Goal: Task Accomplishment & Management: Manage account settings

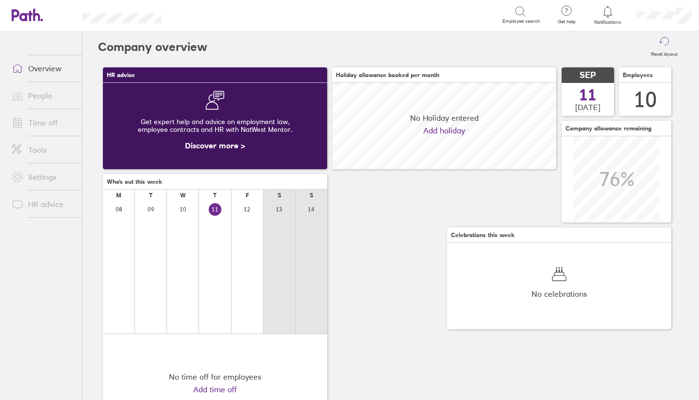
scroll to position [86, 224]
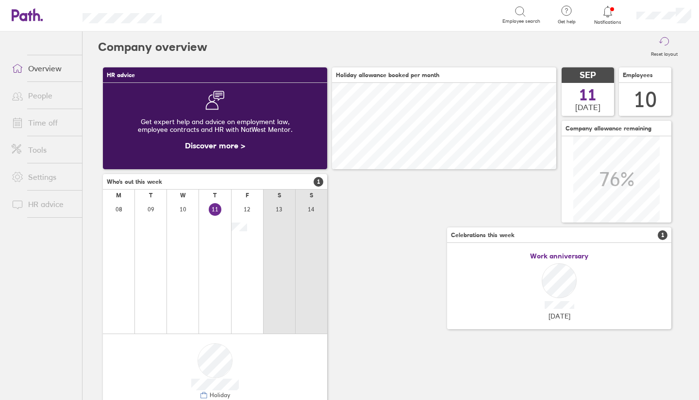
click at [55, 126] on link "Time off" at bounding box center [43, 122] width 78 height 19
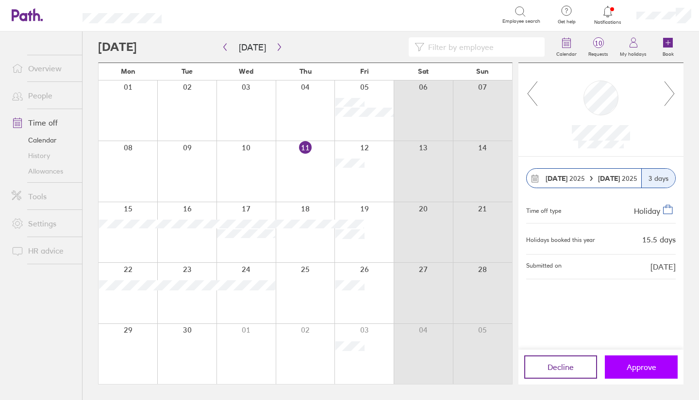
click at [649, 365] on span "Approve" at bounding box center [641, 367] width 30 height 9
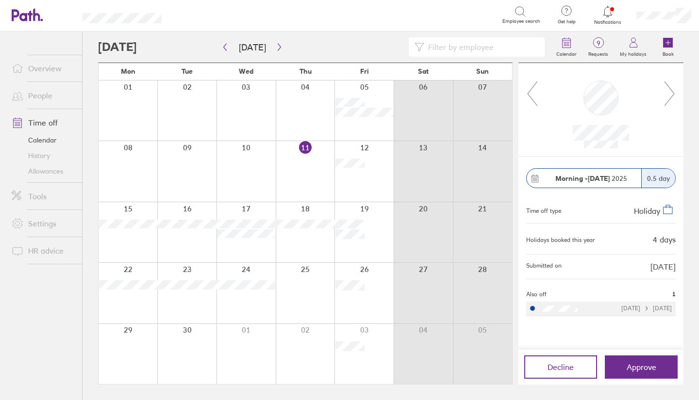
click at [363, 11] on div "Search" at bounding box center [342, 14] width 319 height 15
